Goal: Task Accomplishment & Management: Use online tool/utility

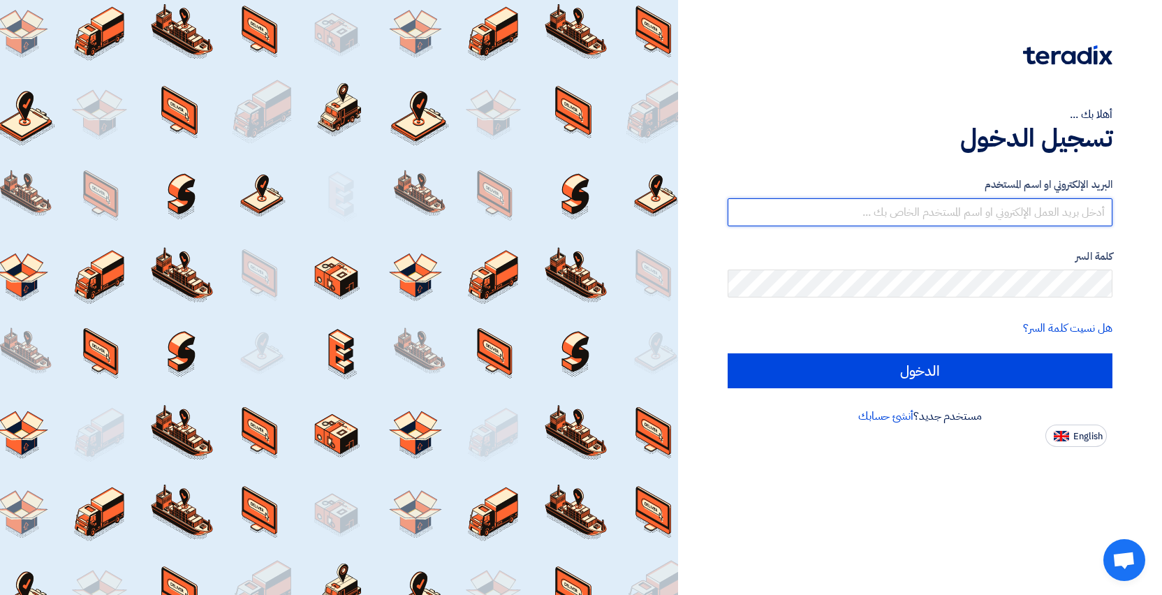
type input "[EMAIL_ADDRESS][PERSON_NAME][DOMAIN_NAME]"
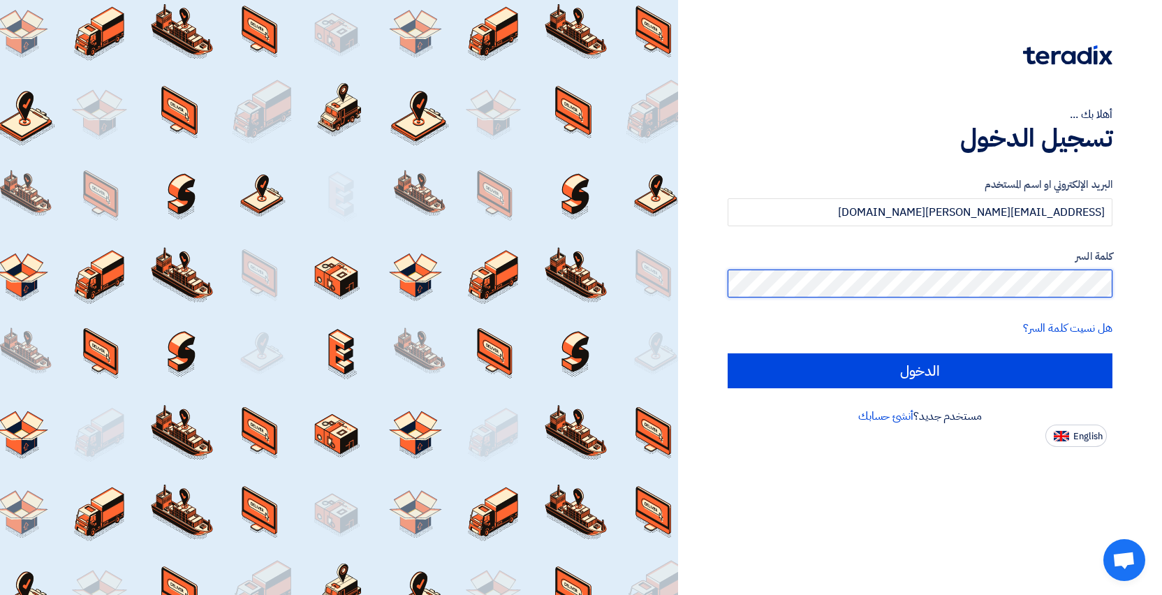
click at [920, 370] on input "الدخول" at bounding box center [920, 370] width 385 height 35
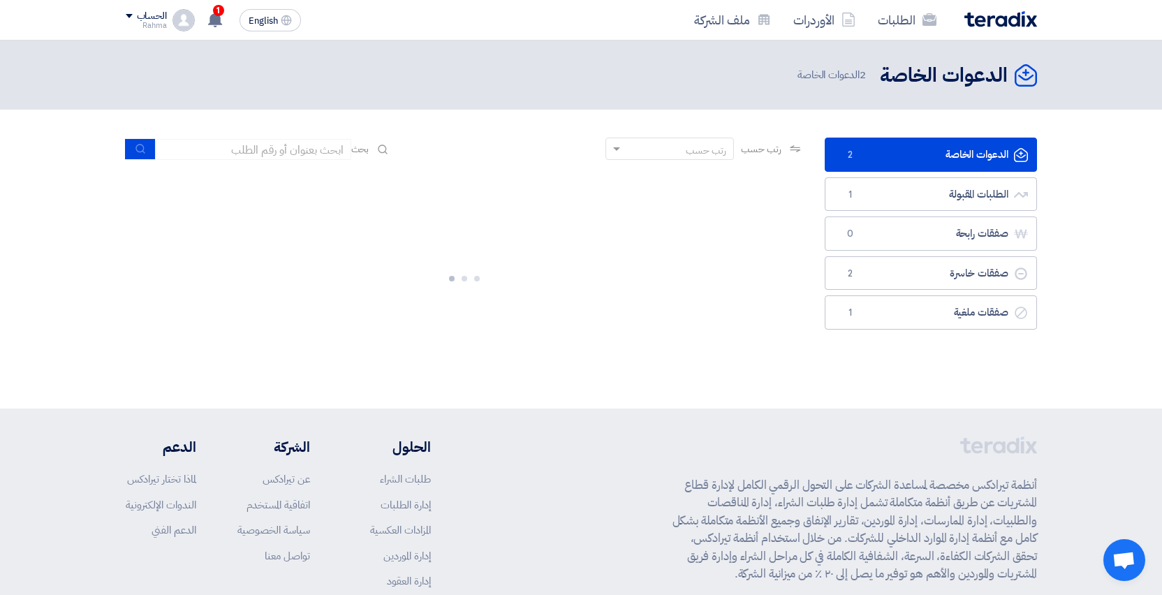
click at [1127, 279] on section "الدعوات الخاصة الدعوات الخاصة 2 الطلبات المقبولة الطلبات المقبولة 1 صفقات رابحة…" at bounding box center [581, 259] width 1162 height 299
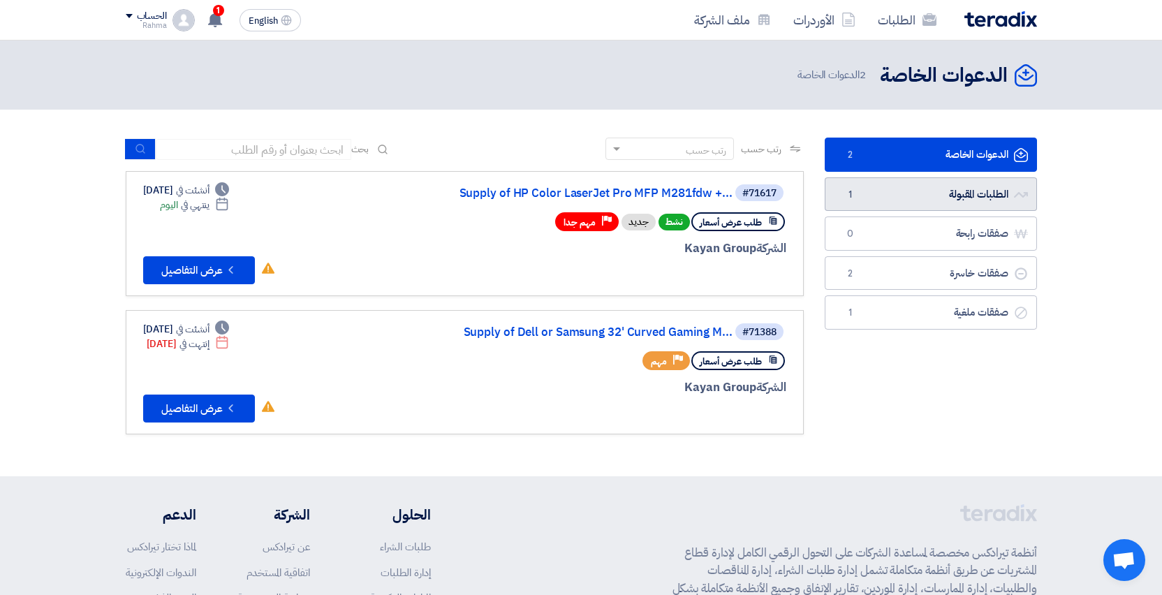
click at [988, 193] on link "الطلبات المقبولة الطلبات المقبولة 1" at bounding box center [931, 194] width 212 height 34
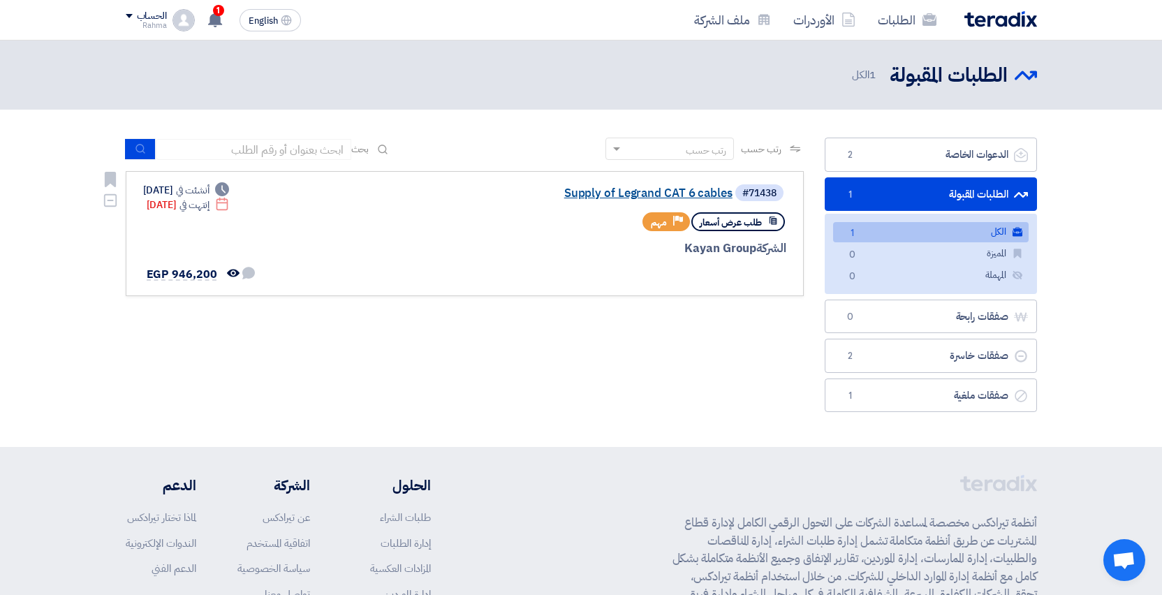
click at [600, 196] on link "Supply of Legrand CAT 6 cables" at bounding box center [592, 193] width 279 height 13
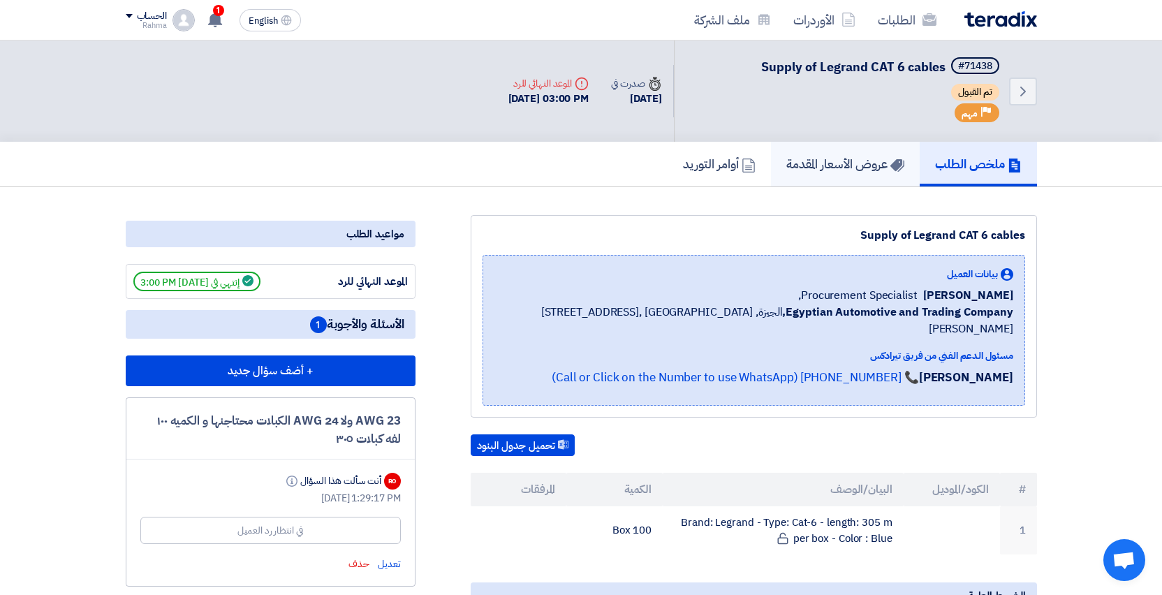
click at [828, 181] on link "عروض الأسعار المقدمة" at bounding box center [845, 164] width 149 height 45
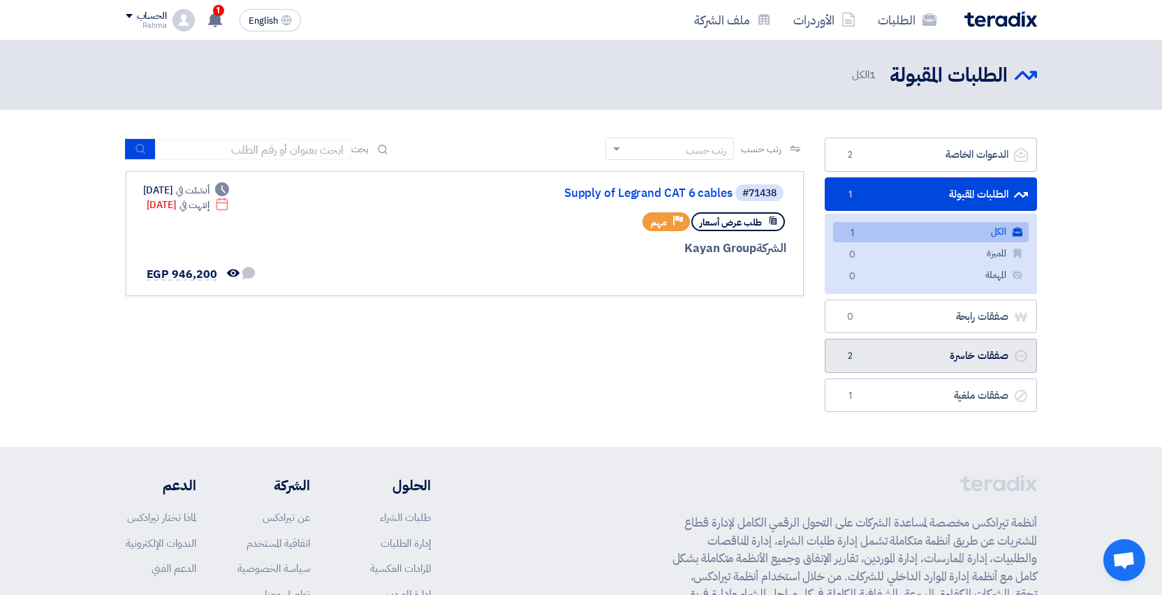
click at [886, 351] on link "صفقات خاسرة صفقات خاسرة 2" at bounding box center [931, 356] width 212 height 34
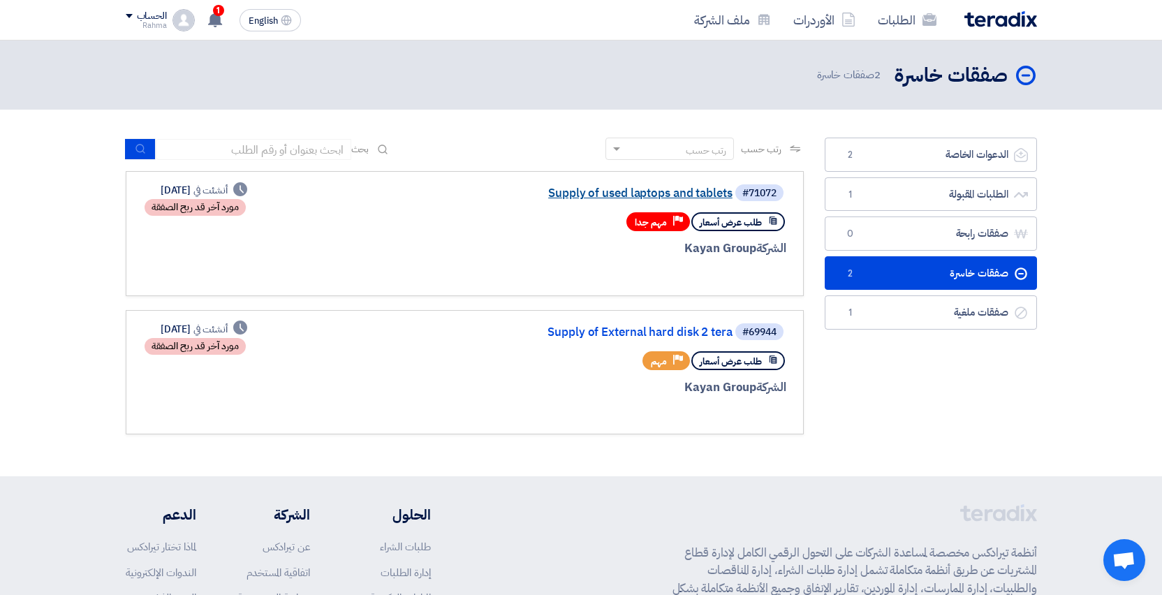
click at [701, 196] on link "Supply of used laptops and tablets" at bounding box center [592, 193] width 279 height 13
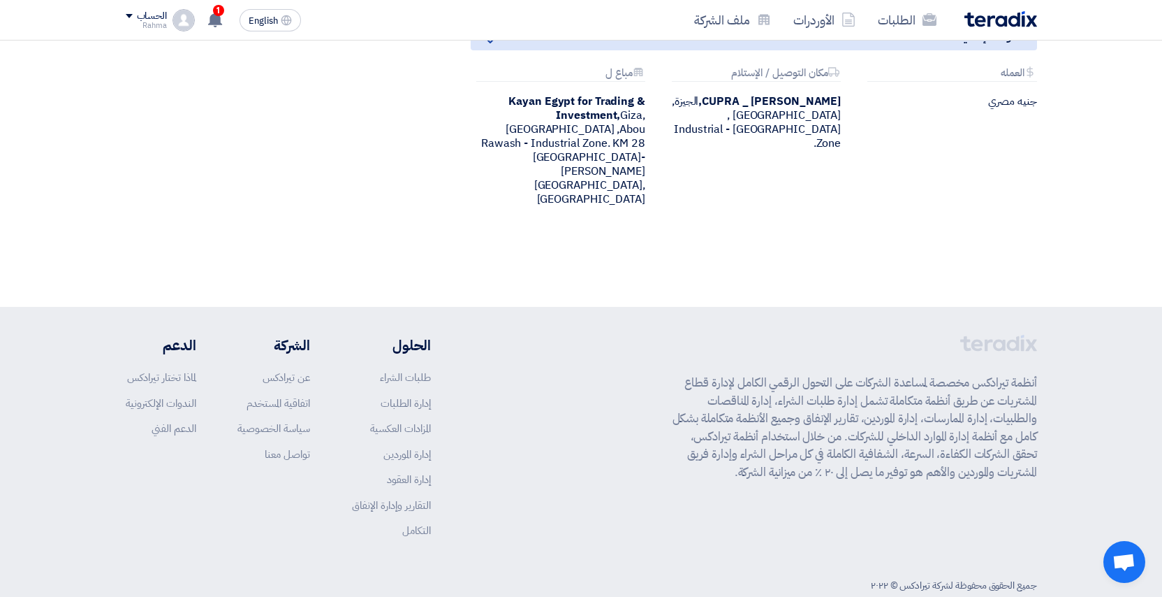
scroll to position [1063, 0]
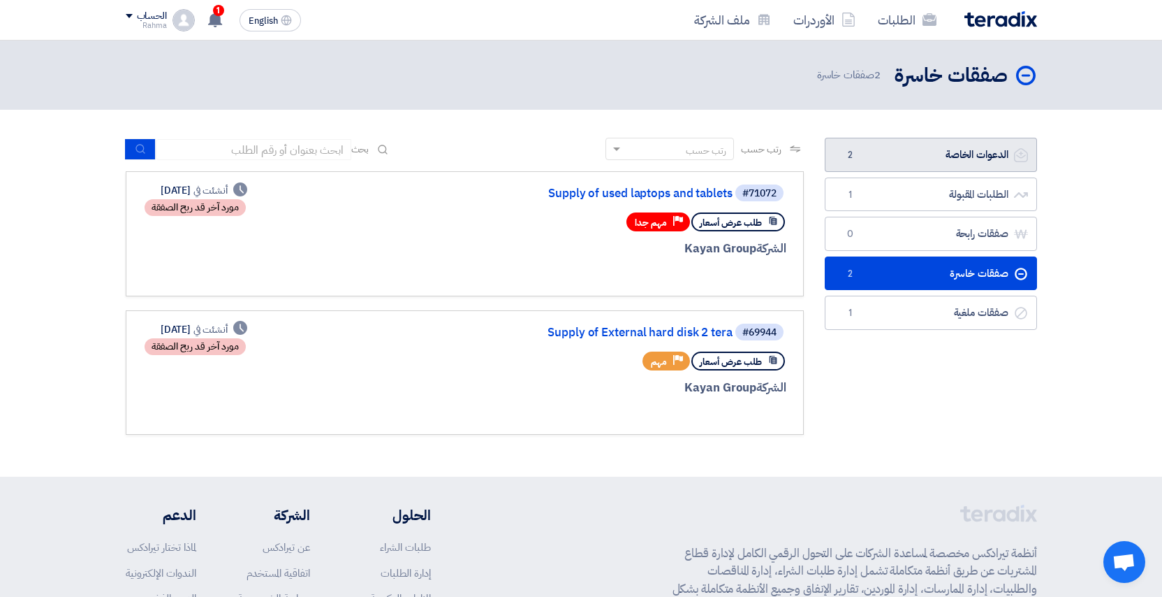
click at [918, 159] on link "الدعوات الخاصة الدعوات الخاصة 2" at bounding box center [931, 155] width 212 height 34
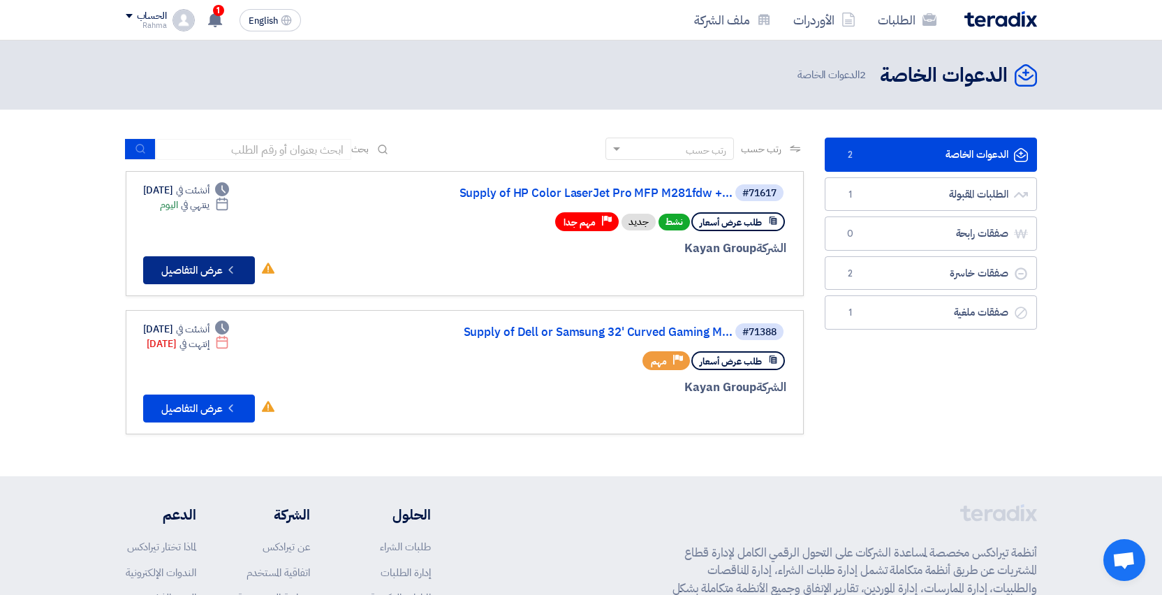
click at [210, 268] on button "Check details عرض التفاصيل" at bounding box center [199, 270] width 112 height 28
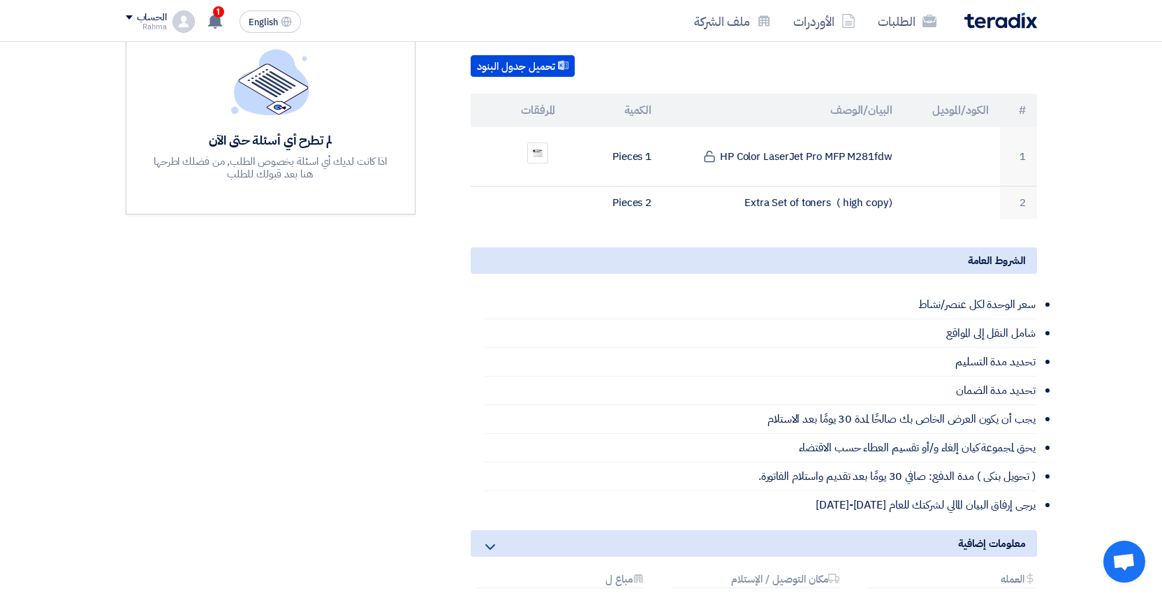
scroll to position [401, 0]
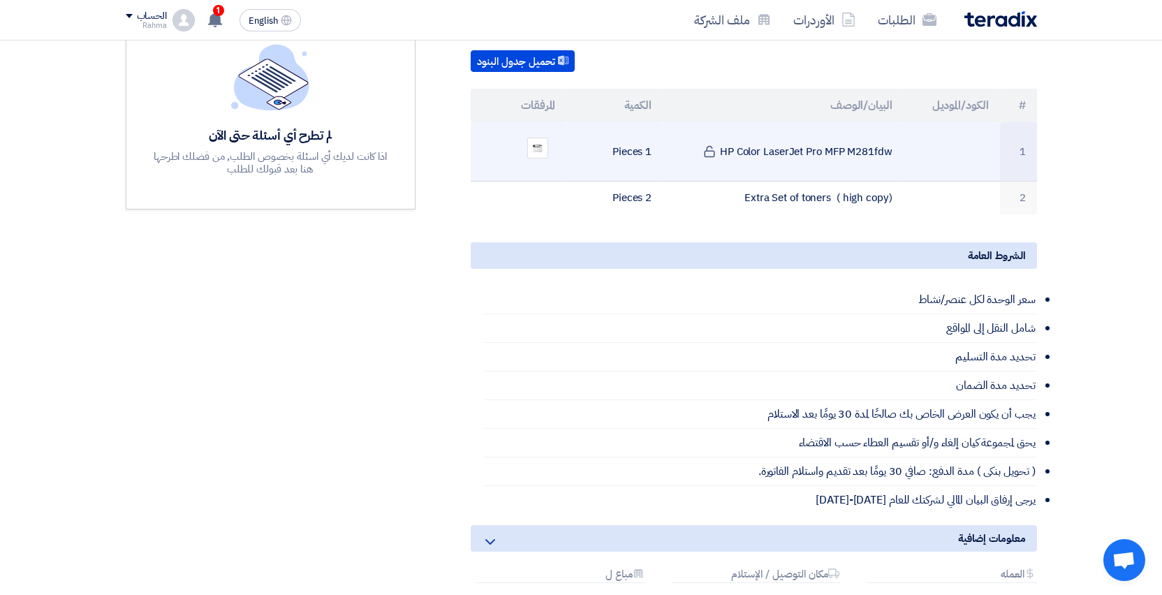
drag, startPoint x: 898, startPoint y: 151, endPoint x: 722, endPoint y: 149, distance: 175.3
click at [722, 149] on td "HP Color LaserJet Pro MFP M281fdw" at bounding box center [783, 151] width 241 height 59
copy td "HP Color LaserJet Pro MFP M281fdw"
